Goal: Information Seeking & Learning: Learn about a topic

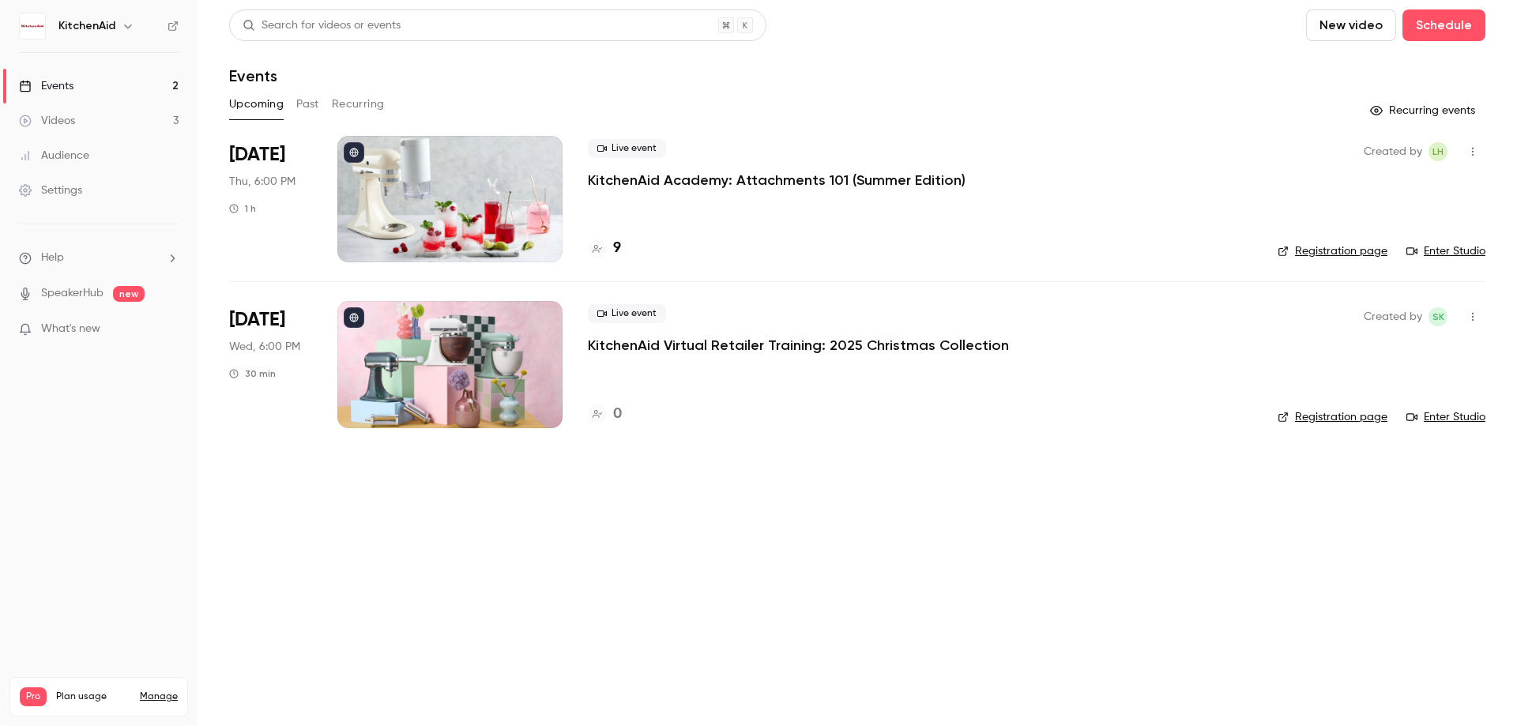
click at [787, 190] on div "Live event KitchenAid Academy: Attachments 101 (Summer Edition) 9" at bounding box center [920, 199] width 665 height 126
